Goal: Navigation & Orientation: Understand site structure

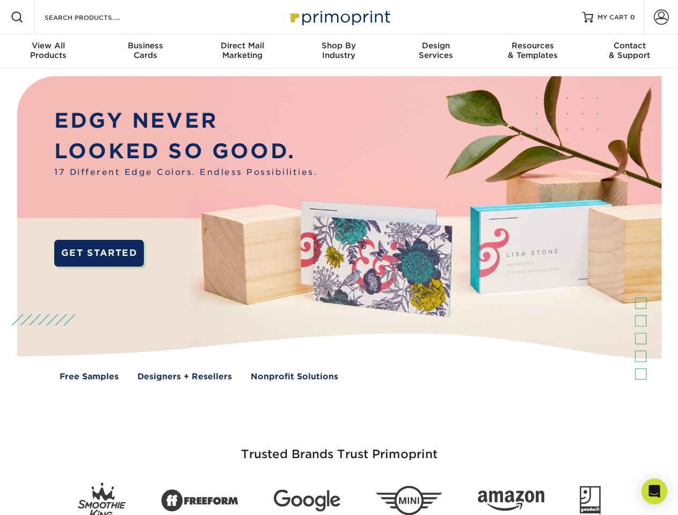
click at [339, 258] on img at bounding box center [338, 237] width 671 height 336
click at [17, 17] on span at bounding box center [17, 17] width 13 height 13
click at [661, 17] on span at bounding box center [661, 17] width 15 height 15
click at [48, 52] on div "View All Products" at bounding box center [48, 50] width 97 height 19
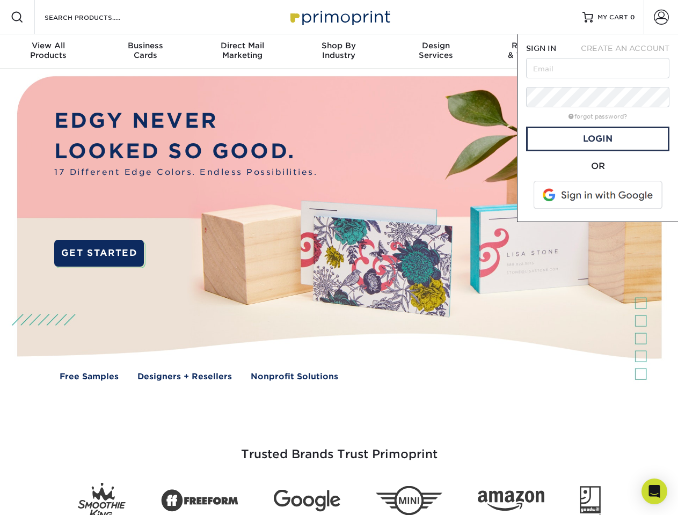
click at [145, 52] on div "Business Cards" at bounding box center [145, 50] width 97 height 19
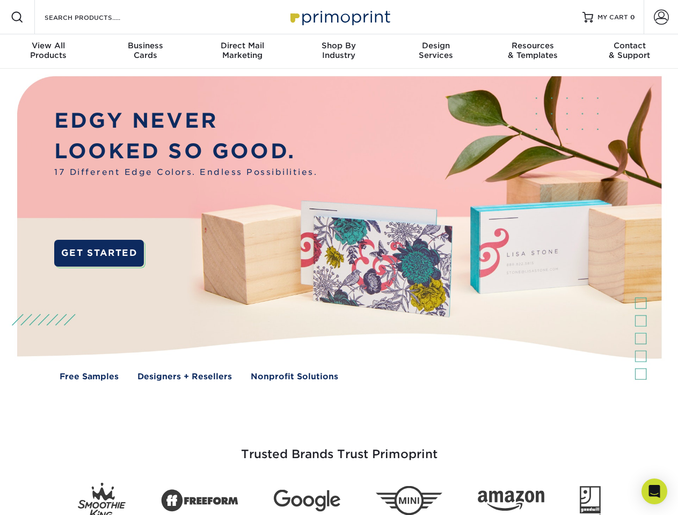
click at [242, 52] on div "Direct Mail Marketing" at bounding box center [242, 50] width 97 height 19
click at [339, 52] on div "Shop By Industry" at bounding box center [338, 50] width 97 height 19
click at [436, 52] on div "Design Services" at bounding box center [436, 50] width 97 height 19
click at [533, 52] on div "Resources & Templates" at bounding box center [532, 50] width 97 height 19
click at [630, 52] on div "Contact & Support" at bounding box center [629, 50] width 97 height 19
